Goal: Information Seeking & Learning: Check status

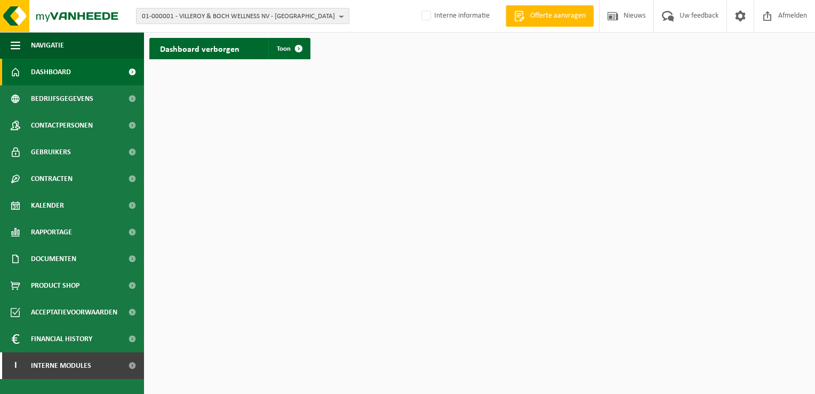
click at [341, 14] on b "button" at bounding box center [344, 16] width 10 height 15
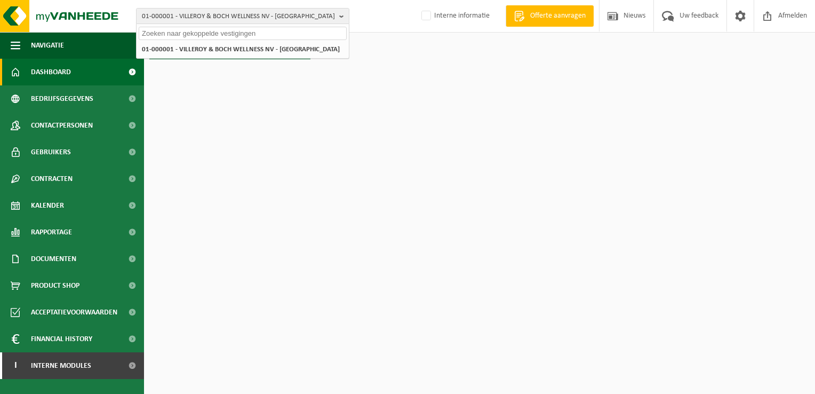
click at [316, 33] on input "text" at bounding box center [243, 33] width 208 height 13
paste input "01-098966"
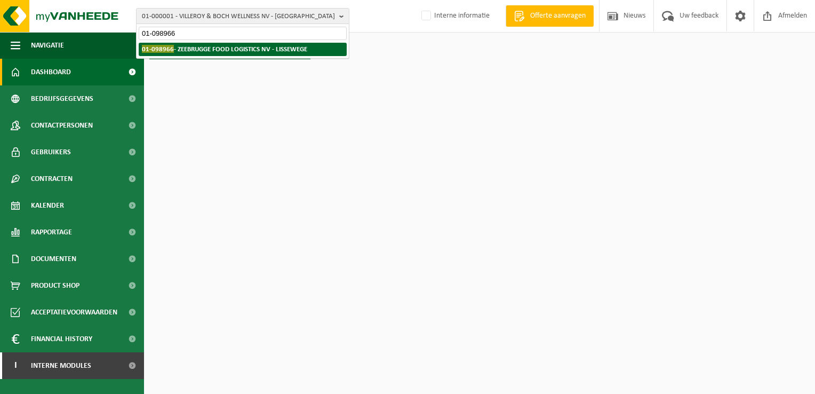
type input "01-098966"
click at [238, 47] on strong "01-098966 - ZEEBRUGGE FOOD LOGISTICS NV - LISSEWEGE" at bounding box center [224, 49] width 165 height 8
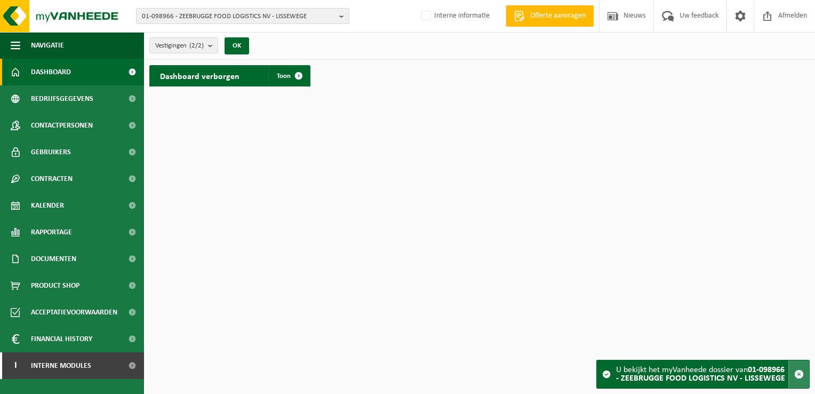
click at [802, 375] on span "button" at bounding box center [799, 374] width 10 height 10
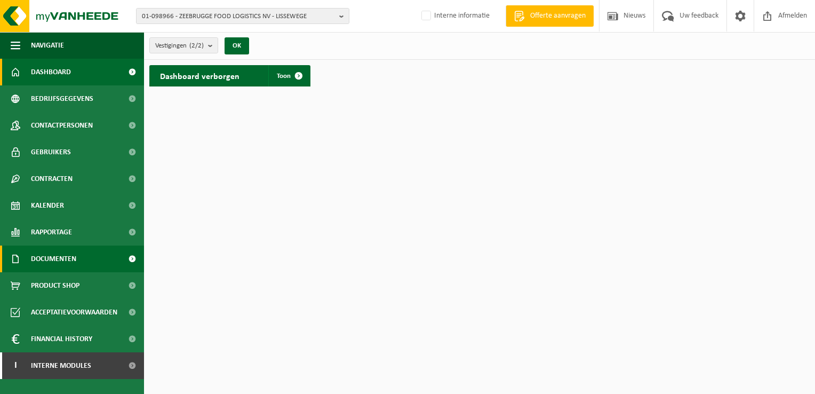
click at [50, 255] on span "Documenten" at bounding box center [53, 258] width 45 height 27
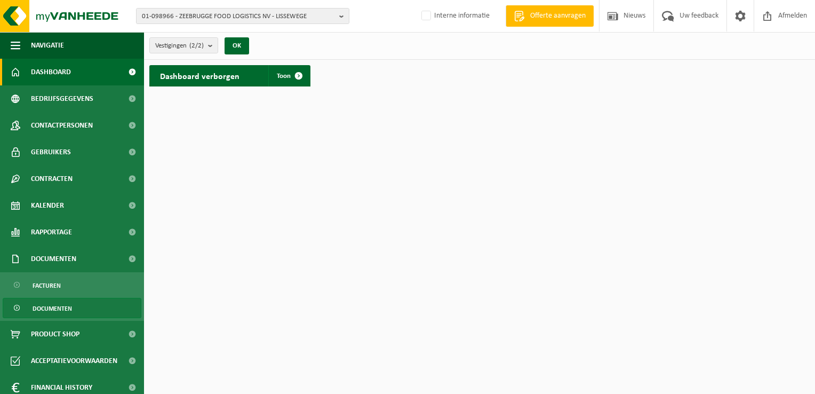
click at [52, 306] on span "Documenten" at bounding box center [52, 308] width 39 height 20
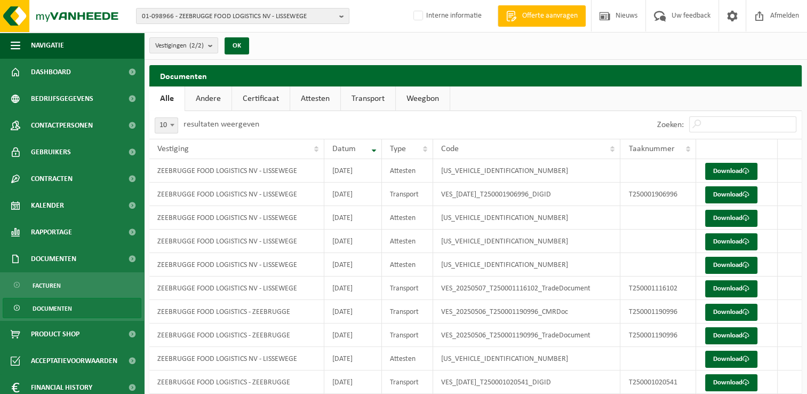
click at [262, 100] on link "Certificaat" at bounding box center [261, 98] width 58 height 25
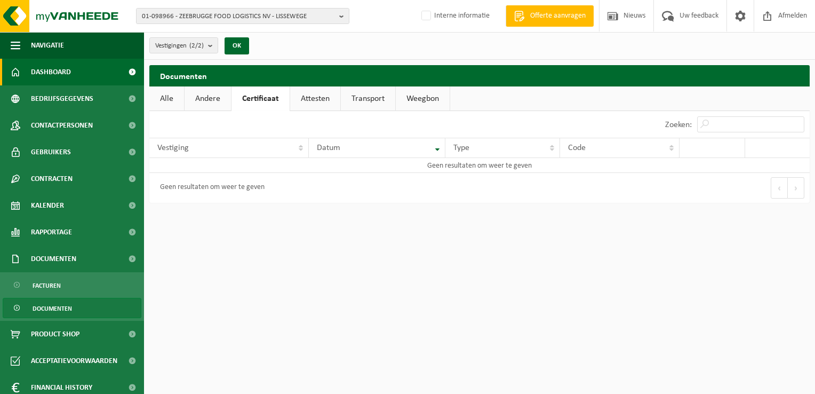
click at [52, 78] on span "Dashboard" at bounding box center [51, 72] width 40 height 27
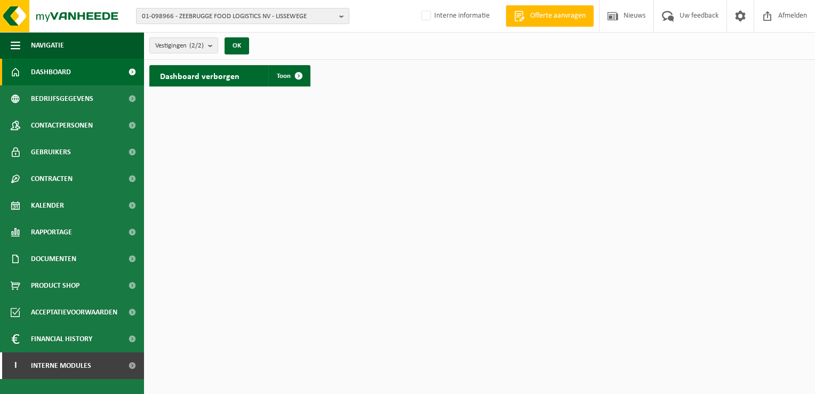
click at [346, 18] on b "button" at bounding box center [344, 16] width 10 height 15
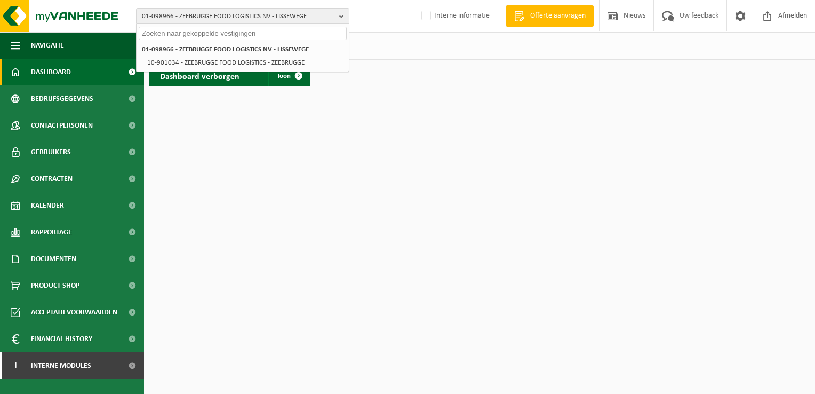
click at [314, 33] on input "text" at bounding box center [243, 33] width 208 height 13
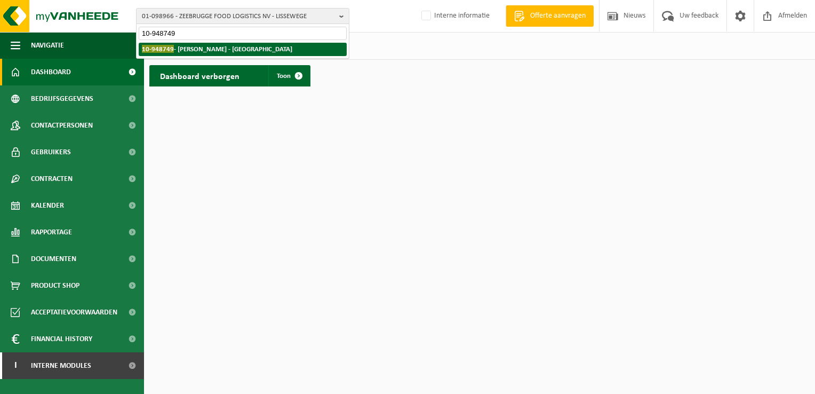
type input "10-948749"
click at [251, 49] on strong "10-948749 - IVO LEENKNEGT - OUDENBURG" at bounding box center [217, 49] width 150 height 8
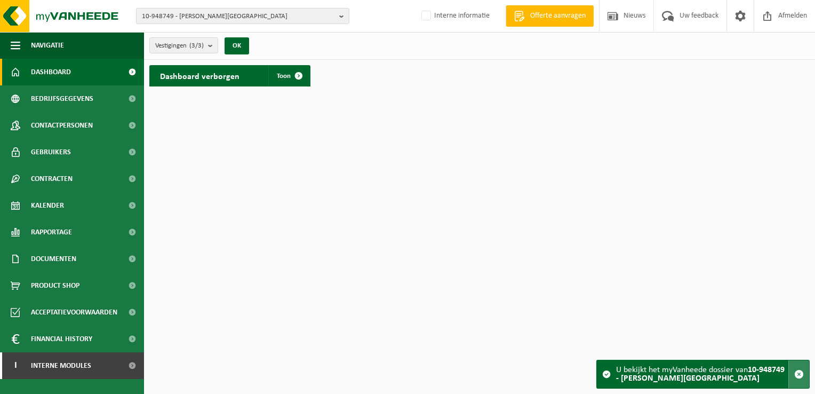
click at [798, 376] on span "button" at bounding box center [799, 374] width 10 height 10
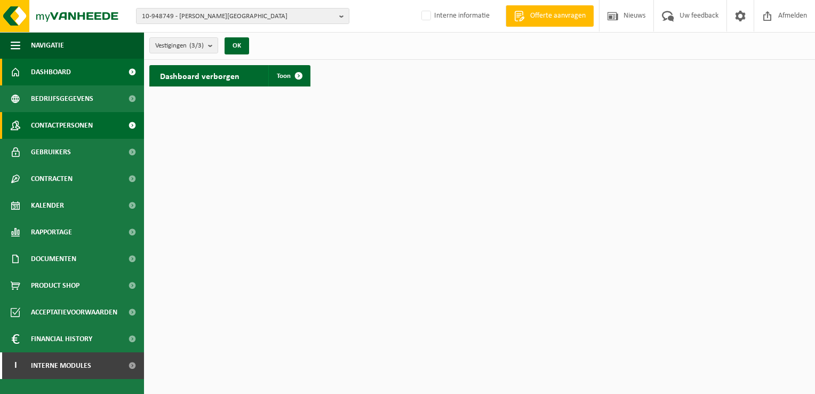
click at [78, 127] on span "Contactpersonen" at bounding box center [62, 125] width 62 height 27
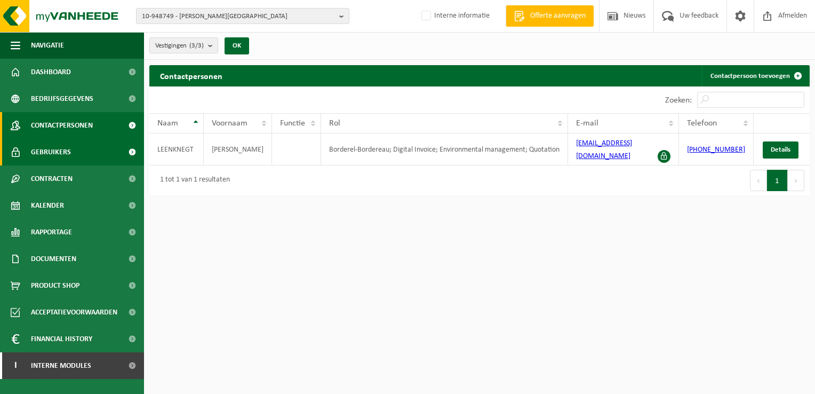
click at [50, 153] on span "Gebruikers" at bounding box center [51, 152] width 40 height 27
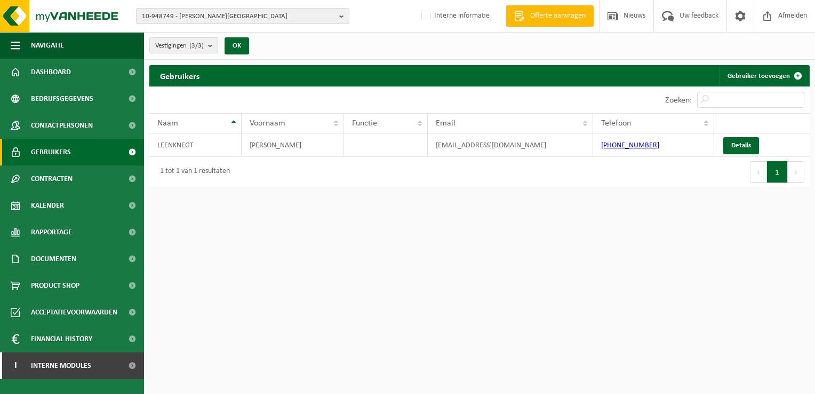
click at [341, 16] on b "button" at bounding box center [344, 16] width 10 height 15
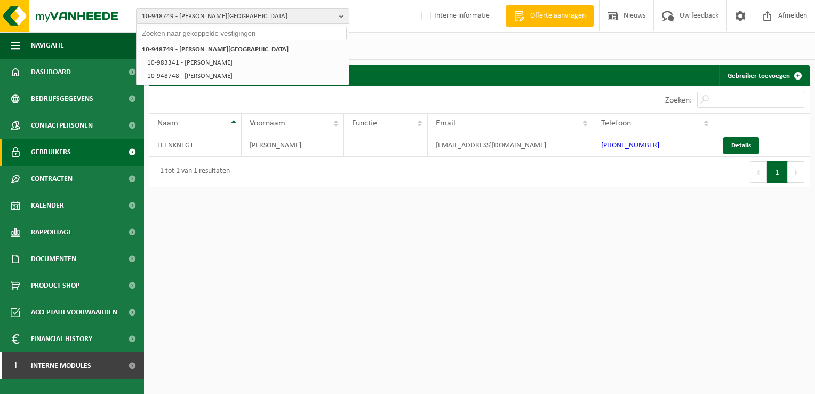
click at [306, 33] on input "text" at bounding box center [243, 33] width 208 height 13
paste input "10-902784"
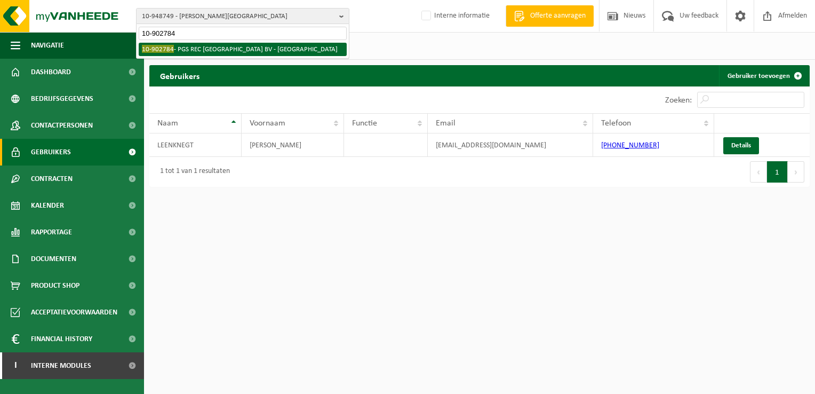
type input "10-902784"
click at [226, 48] on li "10-902784 - PGS REC BELGIUM BV - OOSTENDE" at bounding box center [243, 49] width 208 height 13
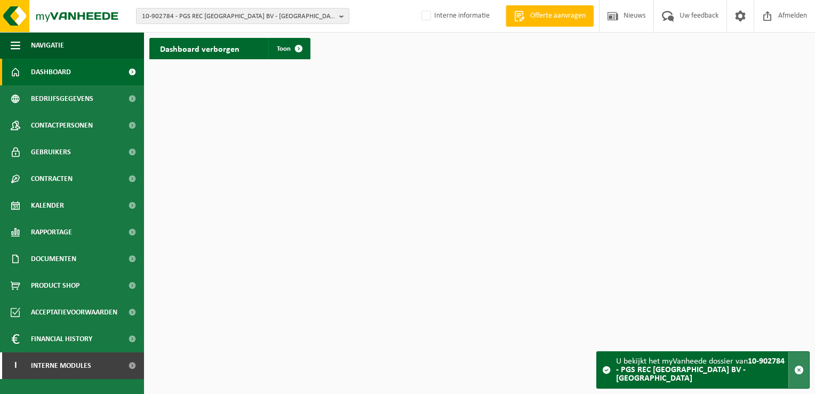
click at [798, 374] on span "button" at bounding box center [799, 370] width 10 height 10
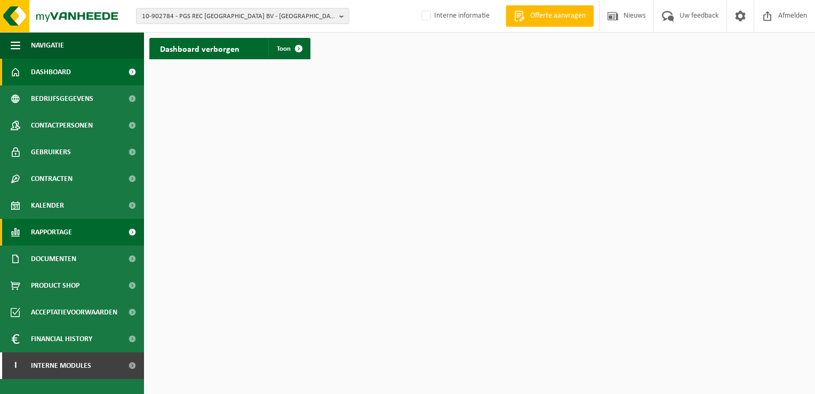
click at [63, 229] on span "Rapportage" at bounding box center [51, 232] width 41 height 27
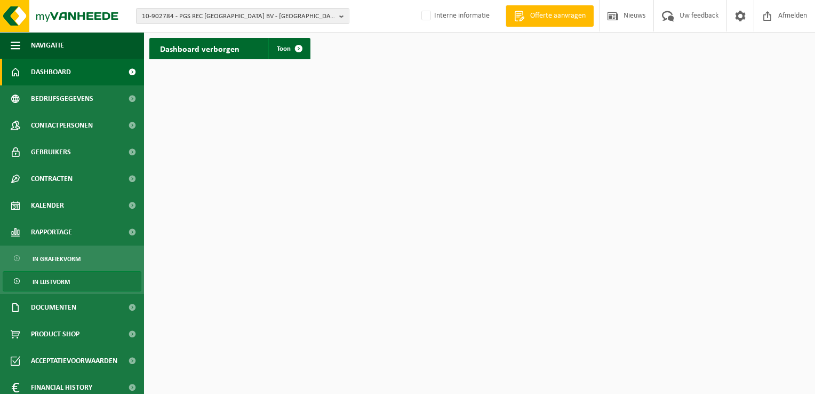
click at [58, 278] on span "In lijstvorm" at bounding box center [51, 281] width 37 height 20
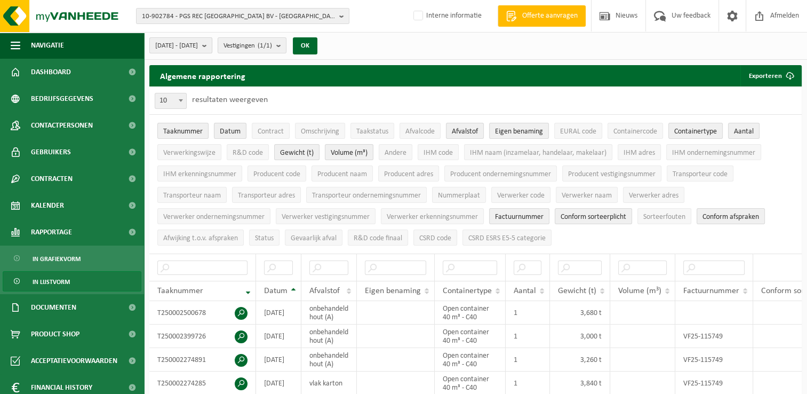
click at [198, 45] on span "2025-04-01 - 2025-09-19" at bounding box center [176, 46] width 43 height 16
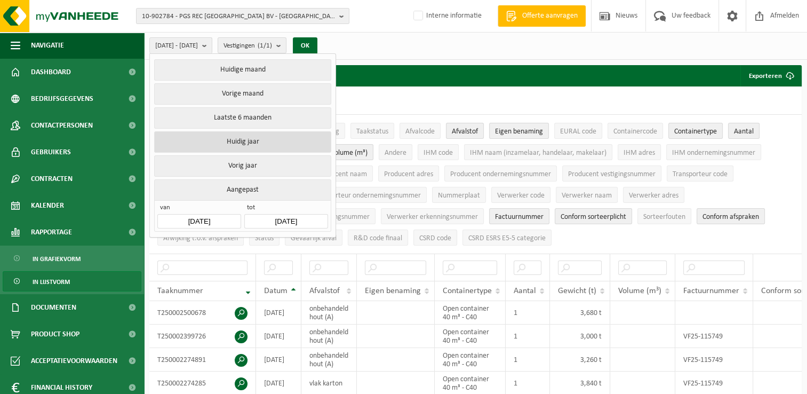
click at [232, 137] on button "Huidig jaar" at bounding box center [242, 141] width 177 height 21
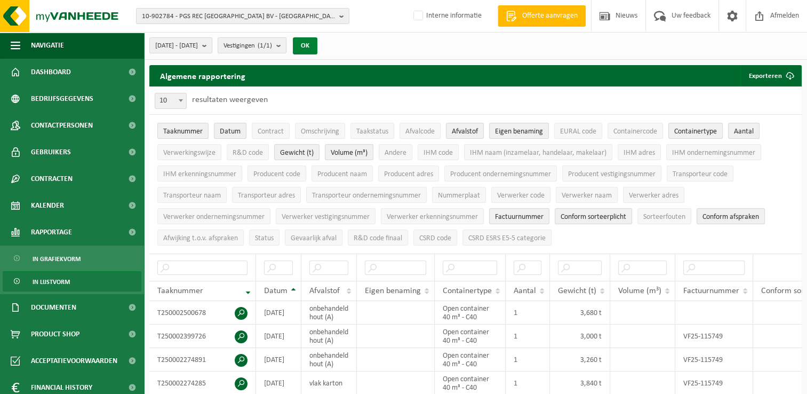
click at [317, 44] on button "OK" at bounding box center [305, 45] width 25 height 17
click at [331, 266] on input "text" at bounding box center [328, 267] width 39 height 14
type input "onbehandeld"
click at [183, 102] on span at bounding box center [180, 100] width 11 height 14
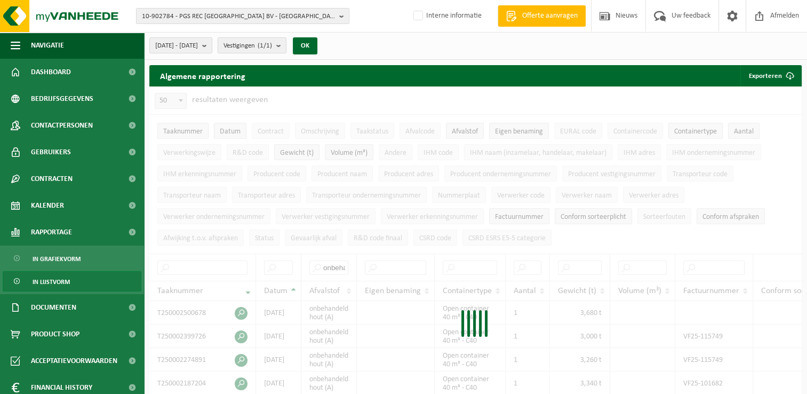
select select "50"
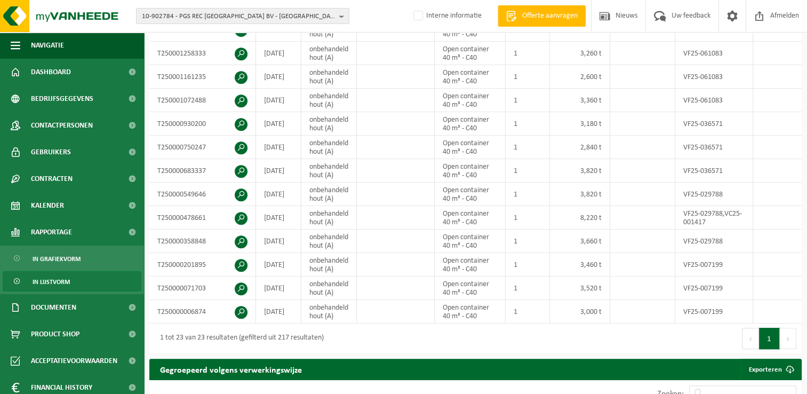
scroll to position [533, 0]
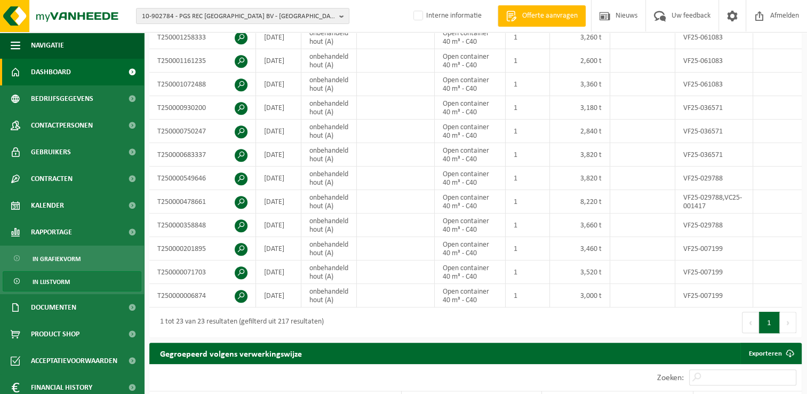
click at [60, 70] on span "Dashboard" at bounding box center [51, 72] width 40 height 27
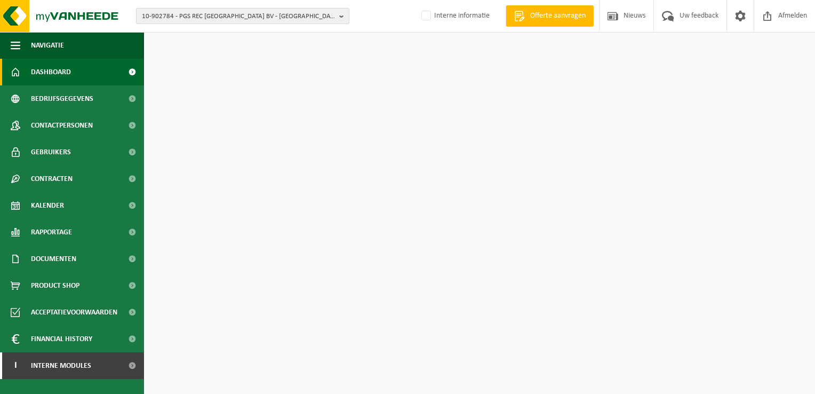
click at [342, 13] on b "button" at bounding box center [344, 16] width 10 height 15
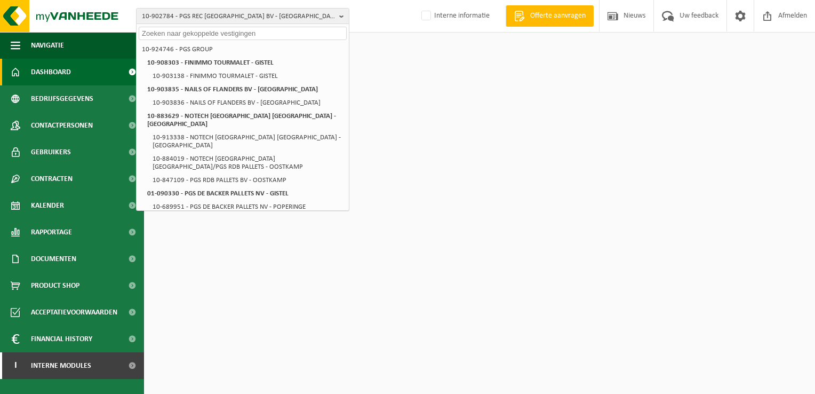
click at [282, 35] on input "text" at bounding box center [243, 33] width 208 height 13
paste input "01-003339"
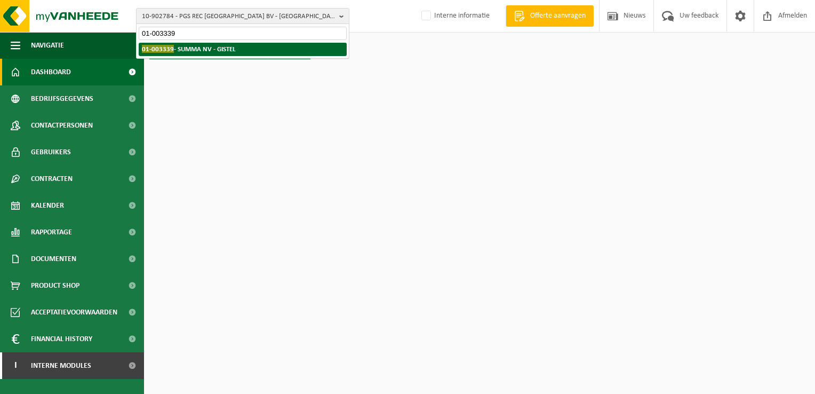
type input "01-003339"
click at [223, 49] on strong "01-003339 - SUMMA NV - GISTEL" at bounding box center [189, 49] width 94 height 8
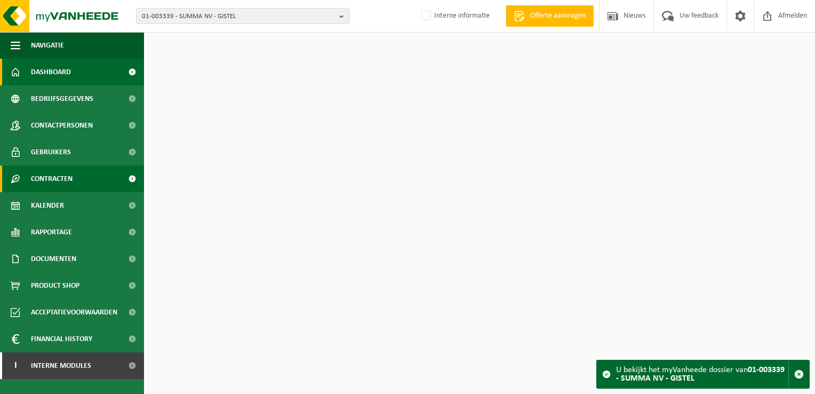
click at [64, 176] on span "Contracten" at bounding box center [52, 178] width 42 height 27
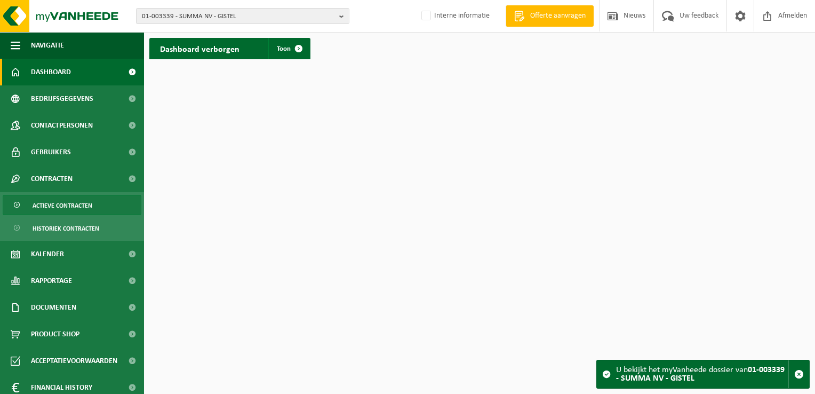
click at [65, 202] on span "Actieve contracten" at bounding box center [63, 205] width 60 height 20
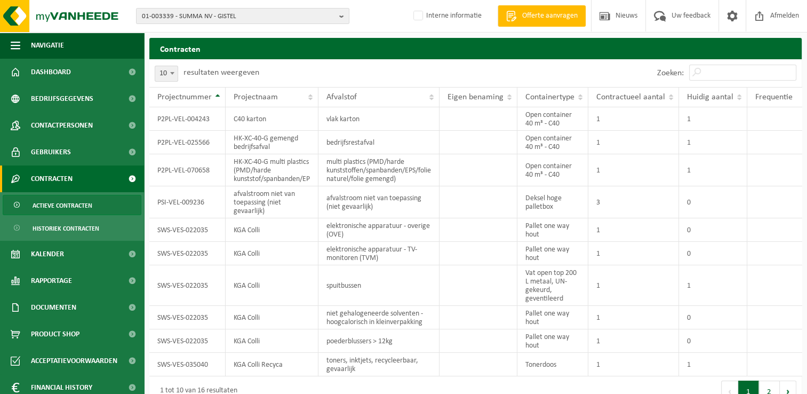
click at [768, 81] on div "Zoeken:" at bounding box center [727, 73] width 150 height 28
click at [763, 78] on input "Zoeken:" at bounding box center [742, 73] width 107 height 16
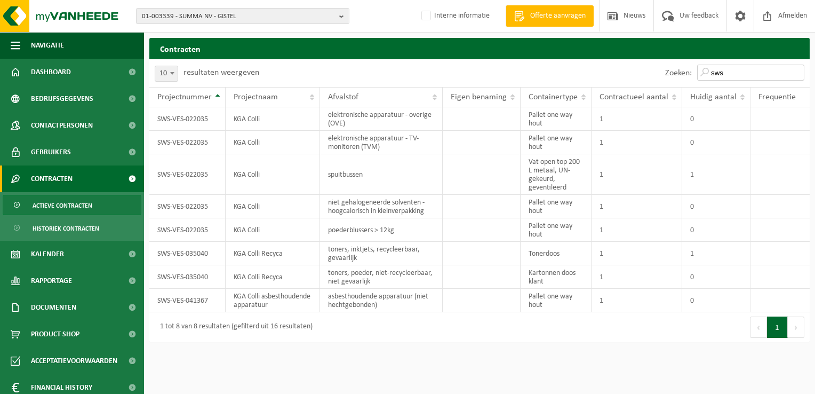
type input "sws"
